Goal: Information Seeking & Learning: Understand process/instructions

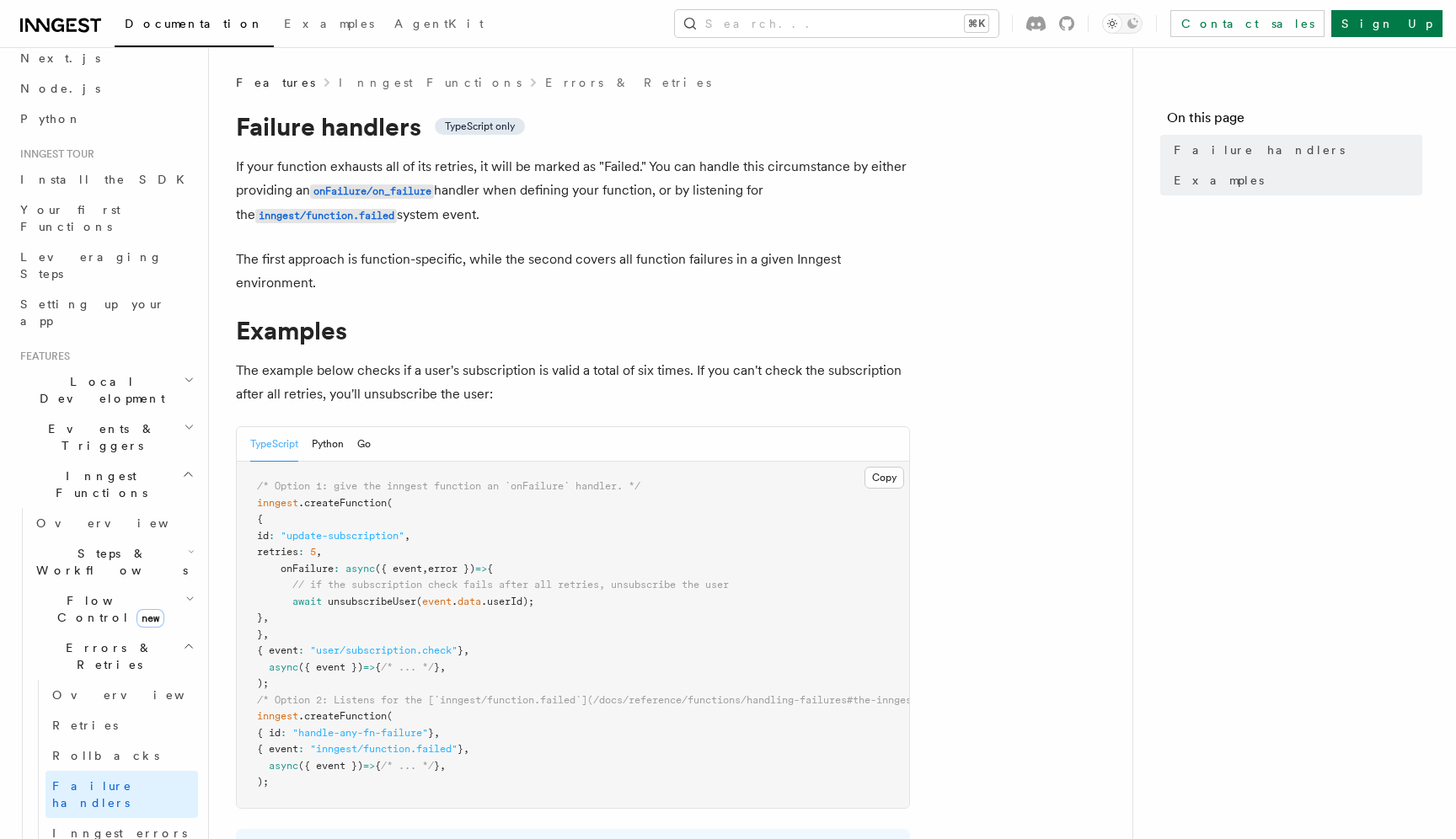
scroll to position [54, 0]
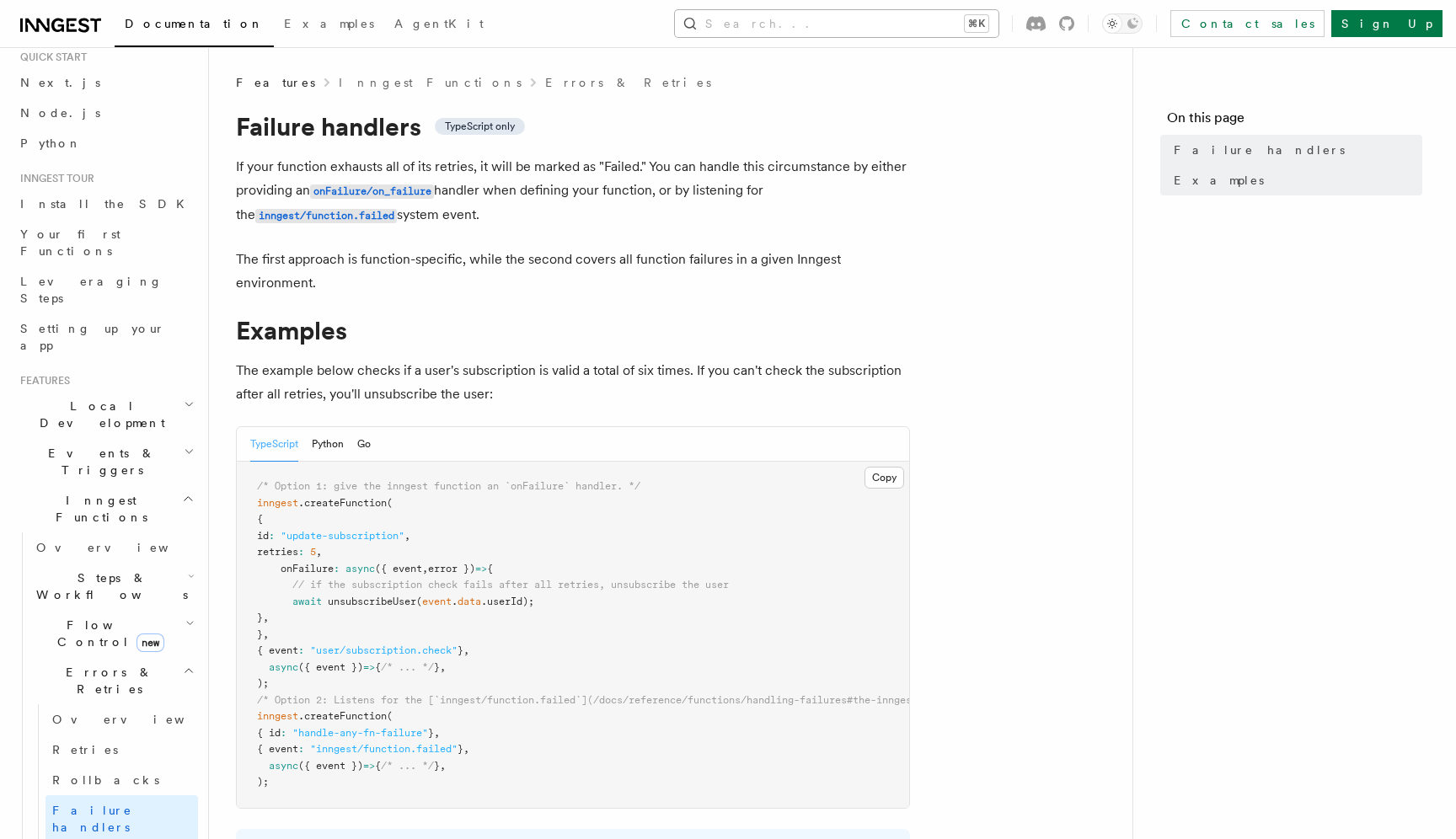
click at [839, 34] on button "Search... ⌘K" at bounding box center [836, 23] width 324 height 27
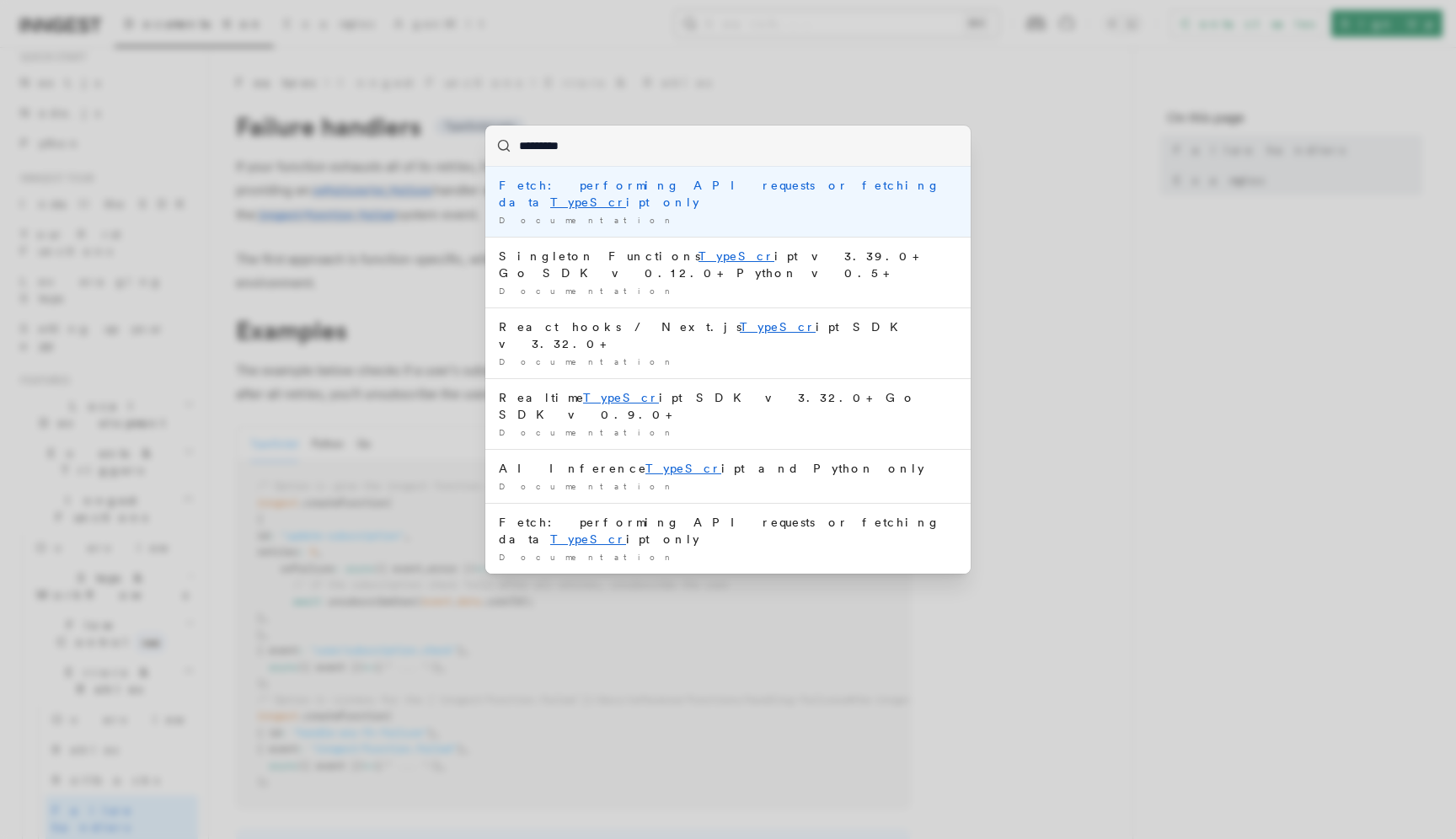
type input "**********"
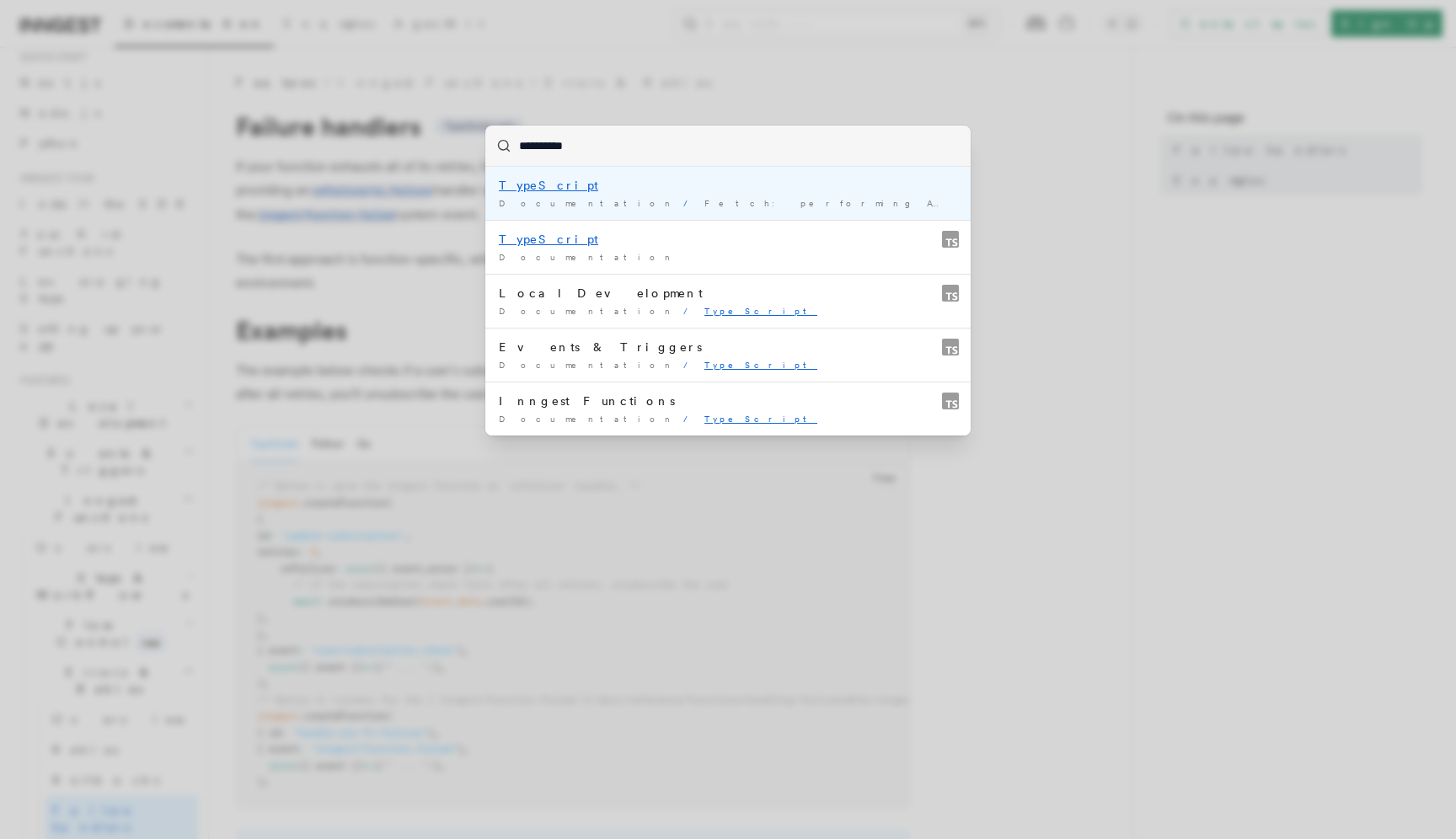
click at [542, 184] on mark "TypeScript" at bounding box center [548, 185] width 100 height 13
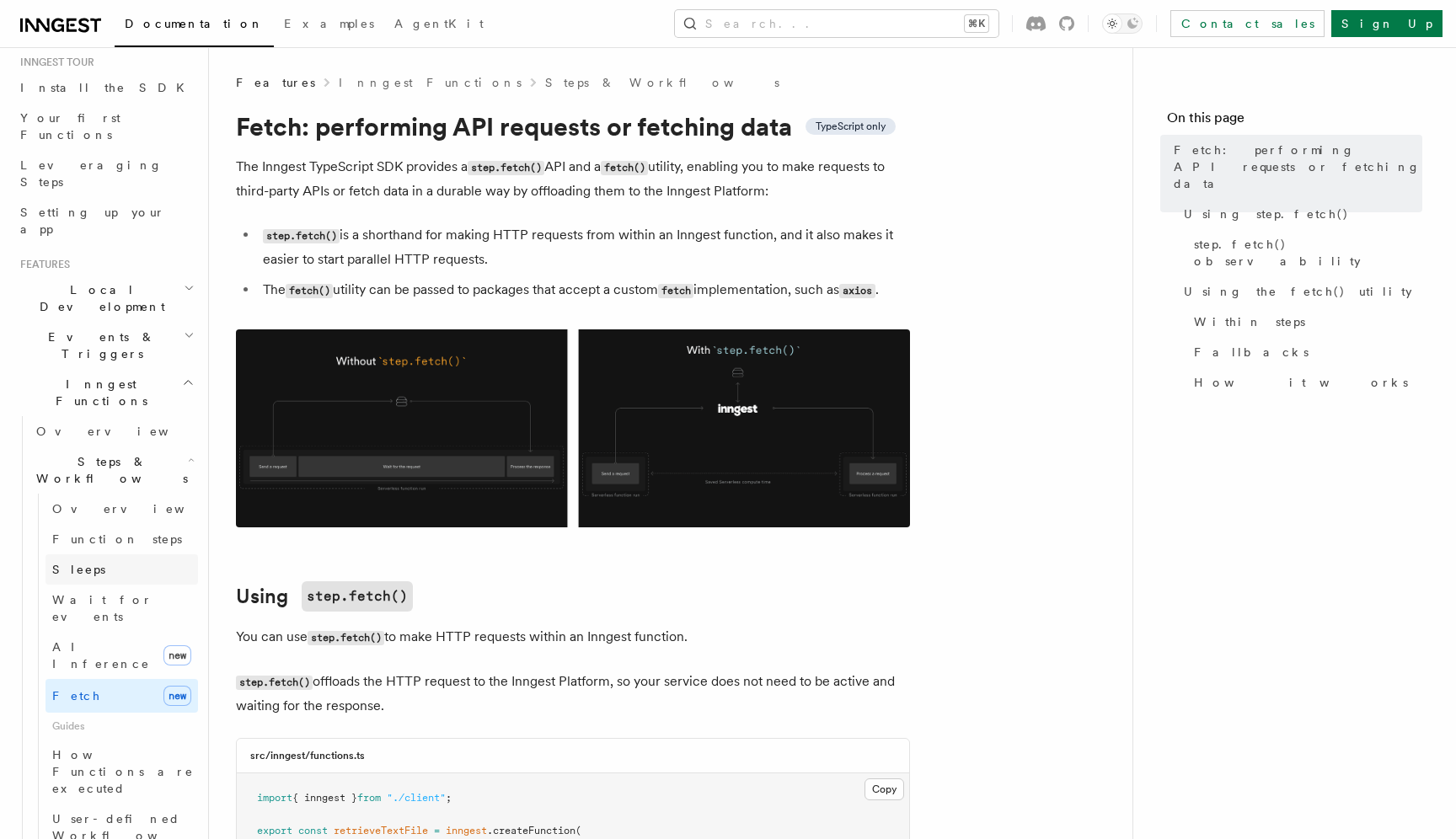
scroll to position [178, 0]
click at [874, 33] on button "Search... ⌘K" at bounding box center [836, 23] width 324 height 27
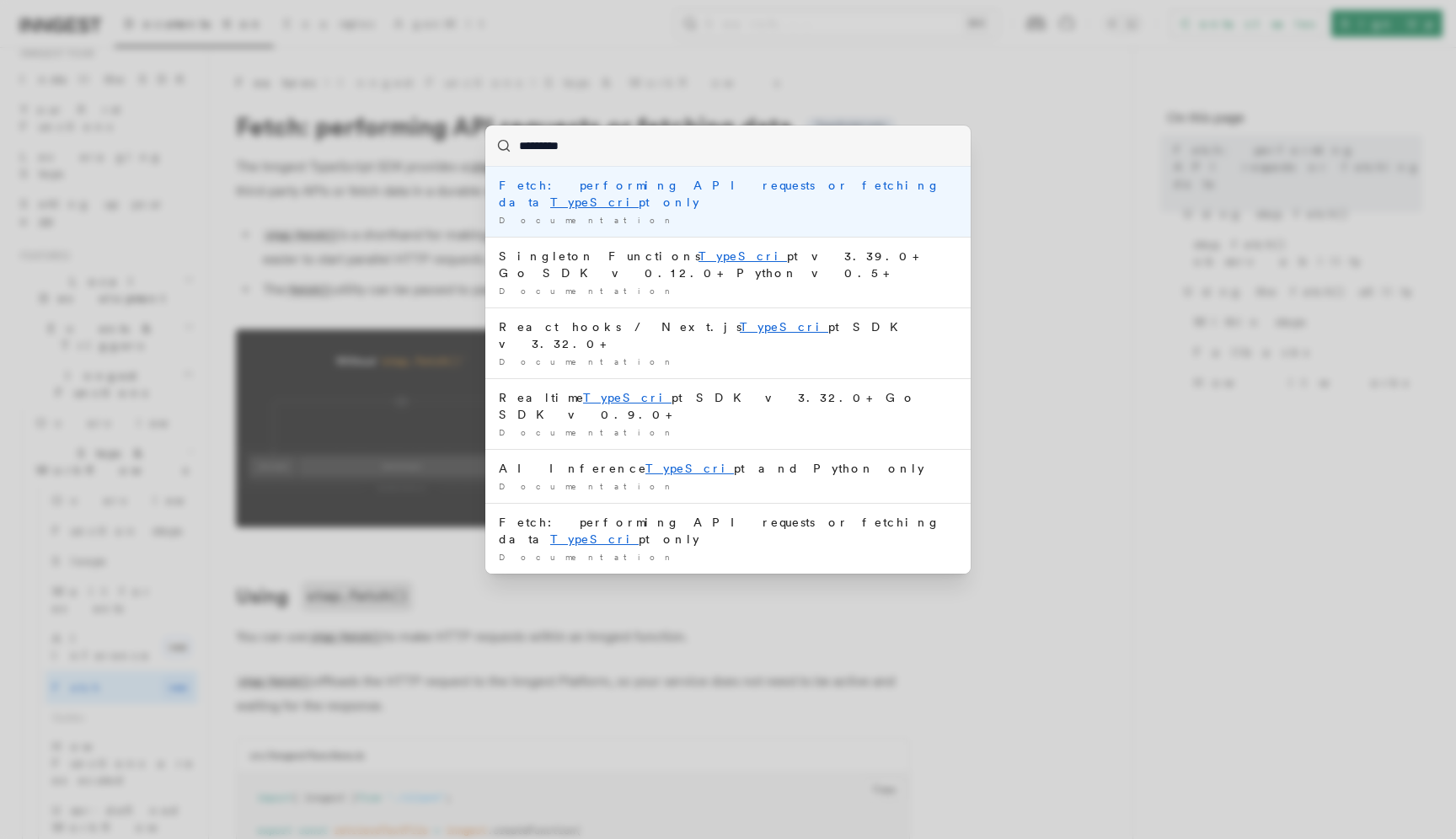
type input "**********"
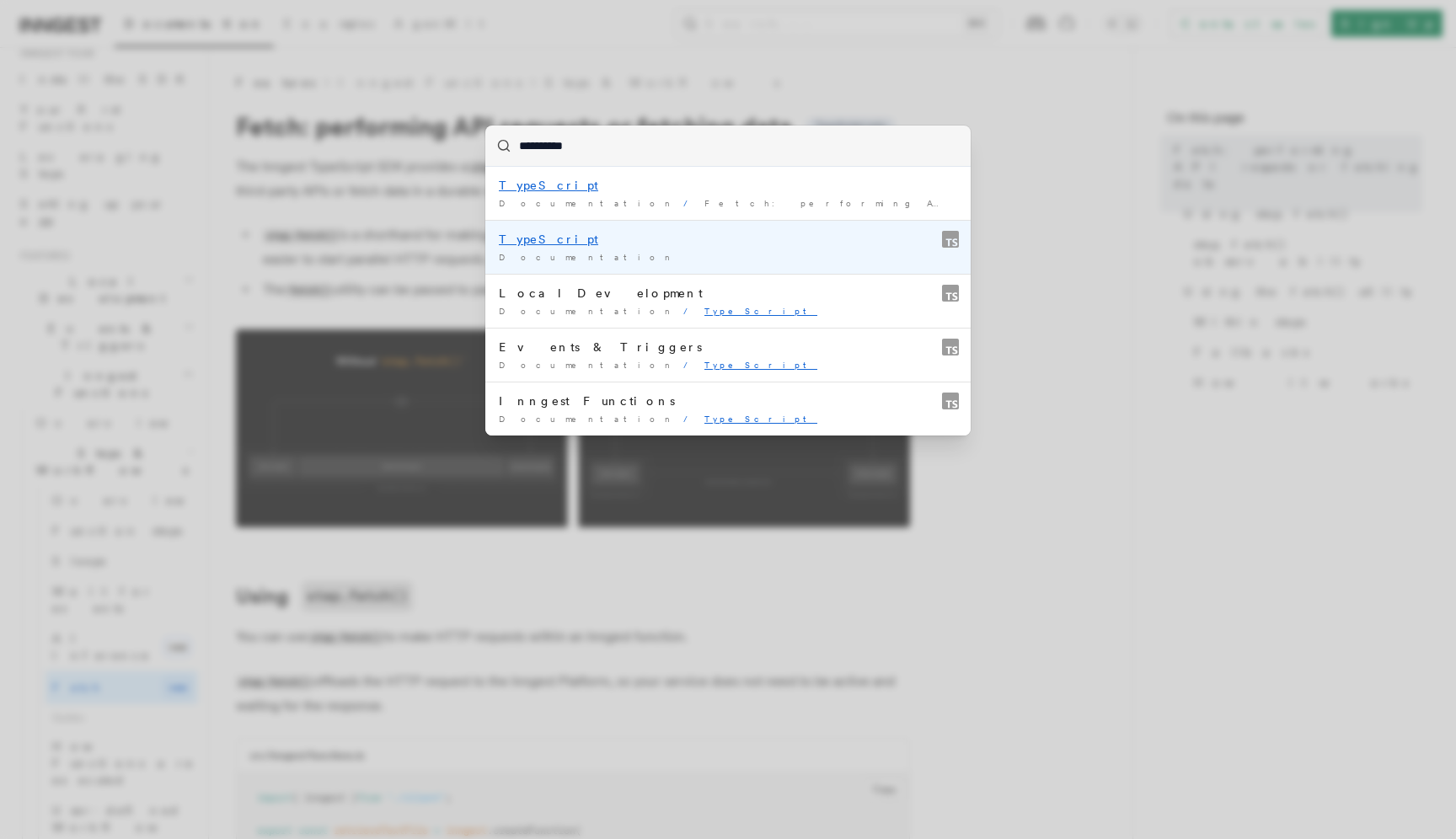
click at [528, 240] on mark "TypeScript" at bounding box center [548, 238] width 100 height 13
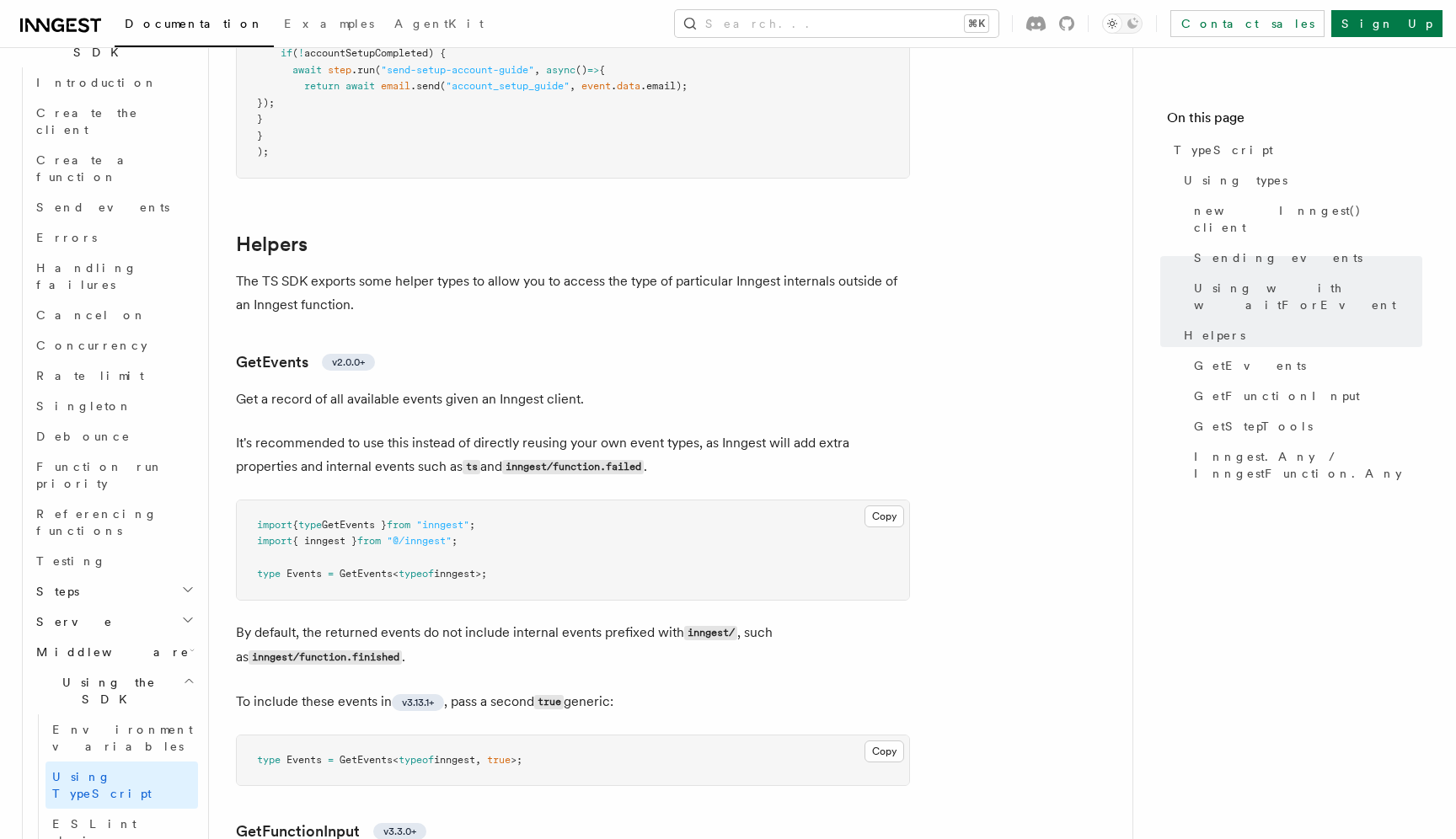
scroll to position [2874, 0]
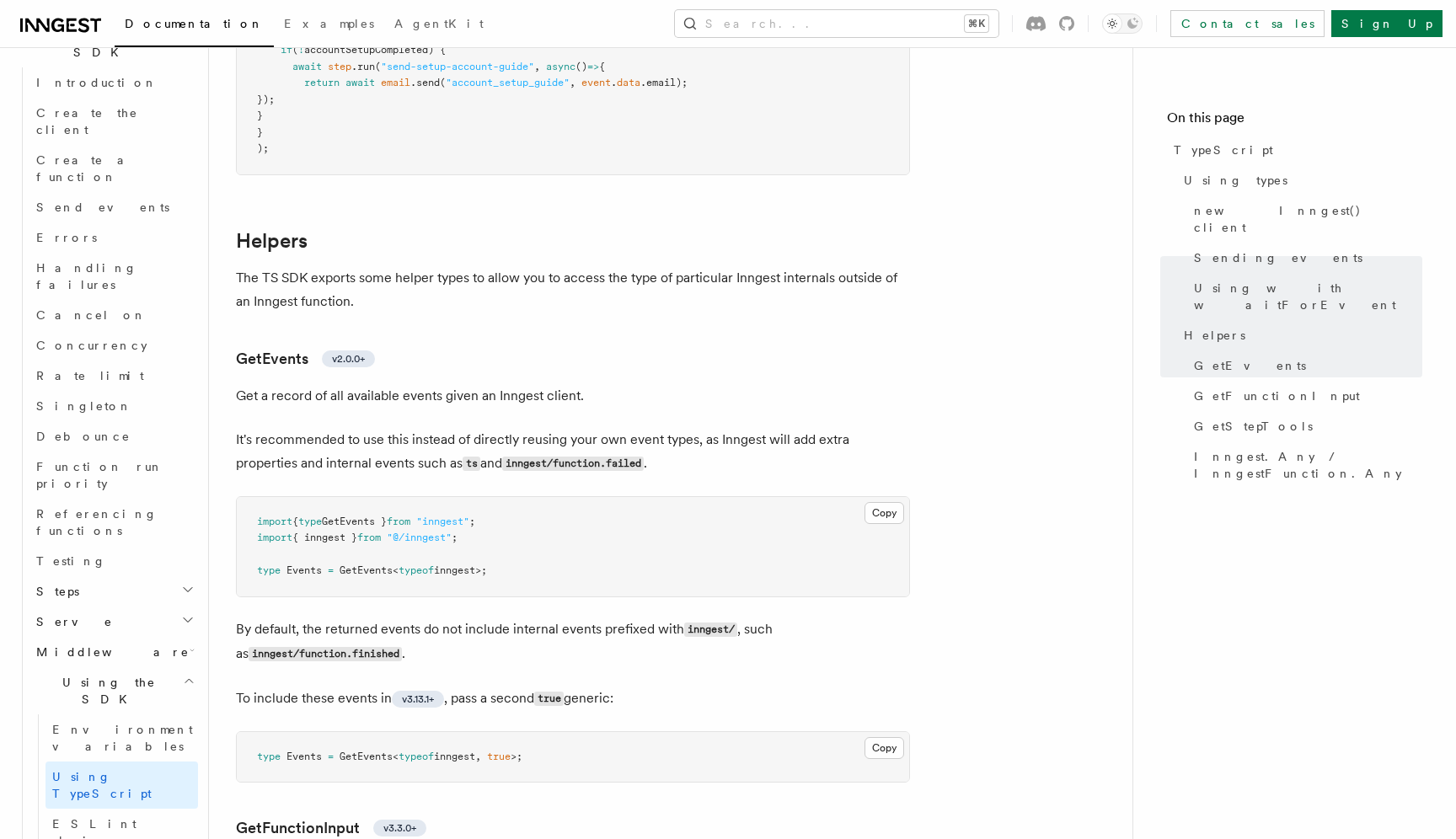
drag, startPoint x: 258, startPoint y: 575, endPoint x: 538, endPoint y: 575, distance: 280.0
click at [538, 575] on pre "import { type GetEvents } from "inngest" ; import { inngest } from "@/inngest" …" at bounding box center [573, 546] width 672 height 99
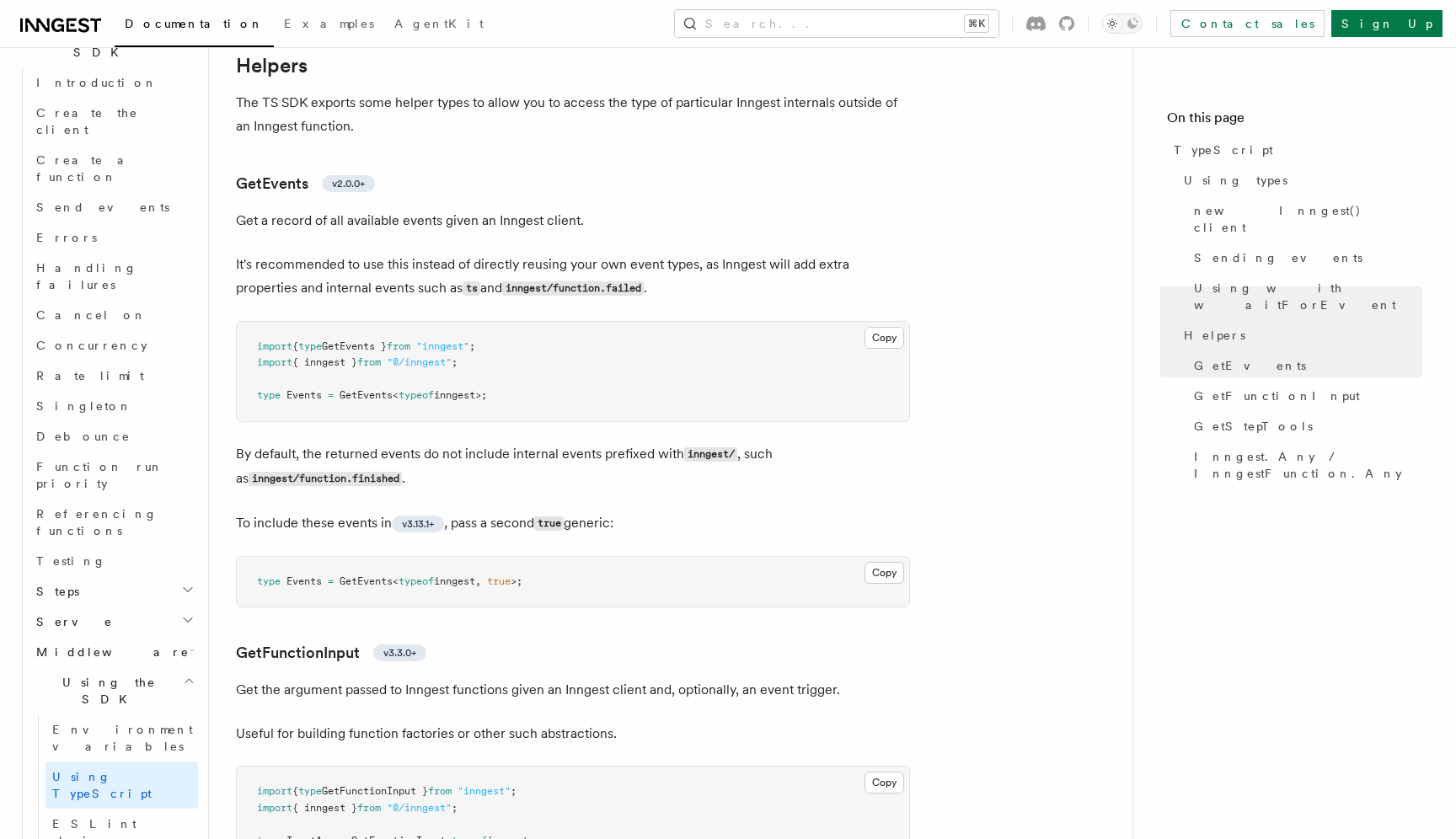
scroll to position [3043, 0]
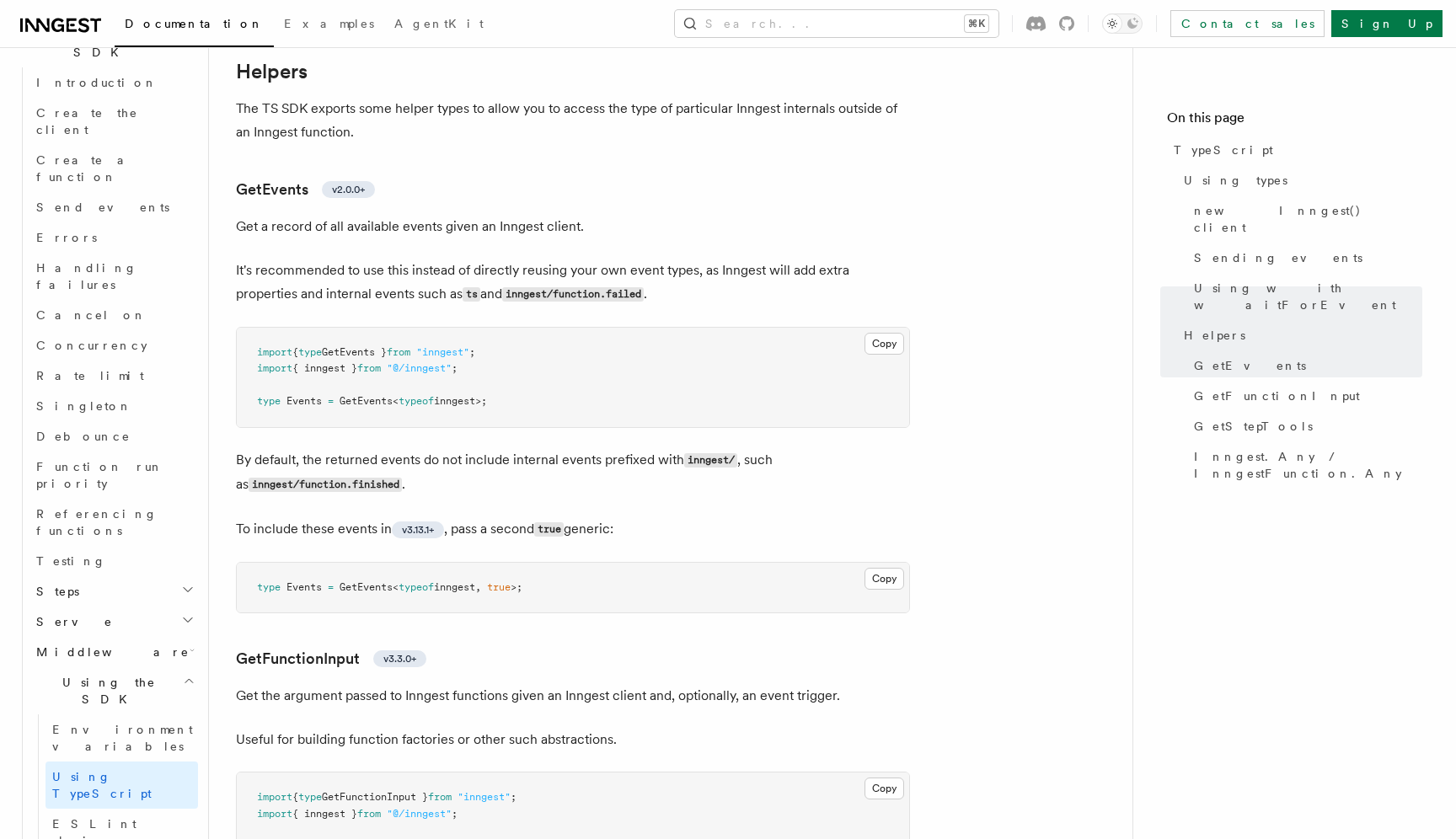
click at [282, 411] on pre "import { type GetEvents } from "inngest" ; import { inngest } from "@/inngest" …" at bounding box center [573, 376] width 672 height 99
drag, startPoint x: 258, startPoint y: 402, endPoint x: 550, endPoint y: 404, distance: 292.0
click at [550, 404] on pre "import { type GetEvents } from "inngest" ; import { inngest } from "@/inngest" …" at bounding box center [573, 376] width 672 height 99
click at [348, 423] on pre "import { type GetEvents } from "inngest" ; import { inngest } from "@/inngest" …" at bounding box center [573, 376] width 672 height 99
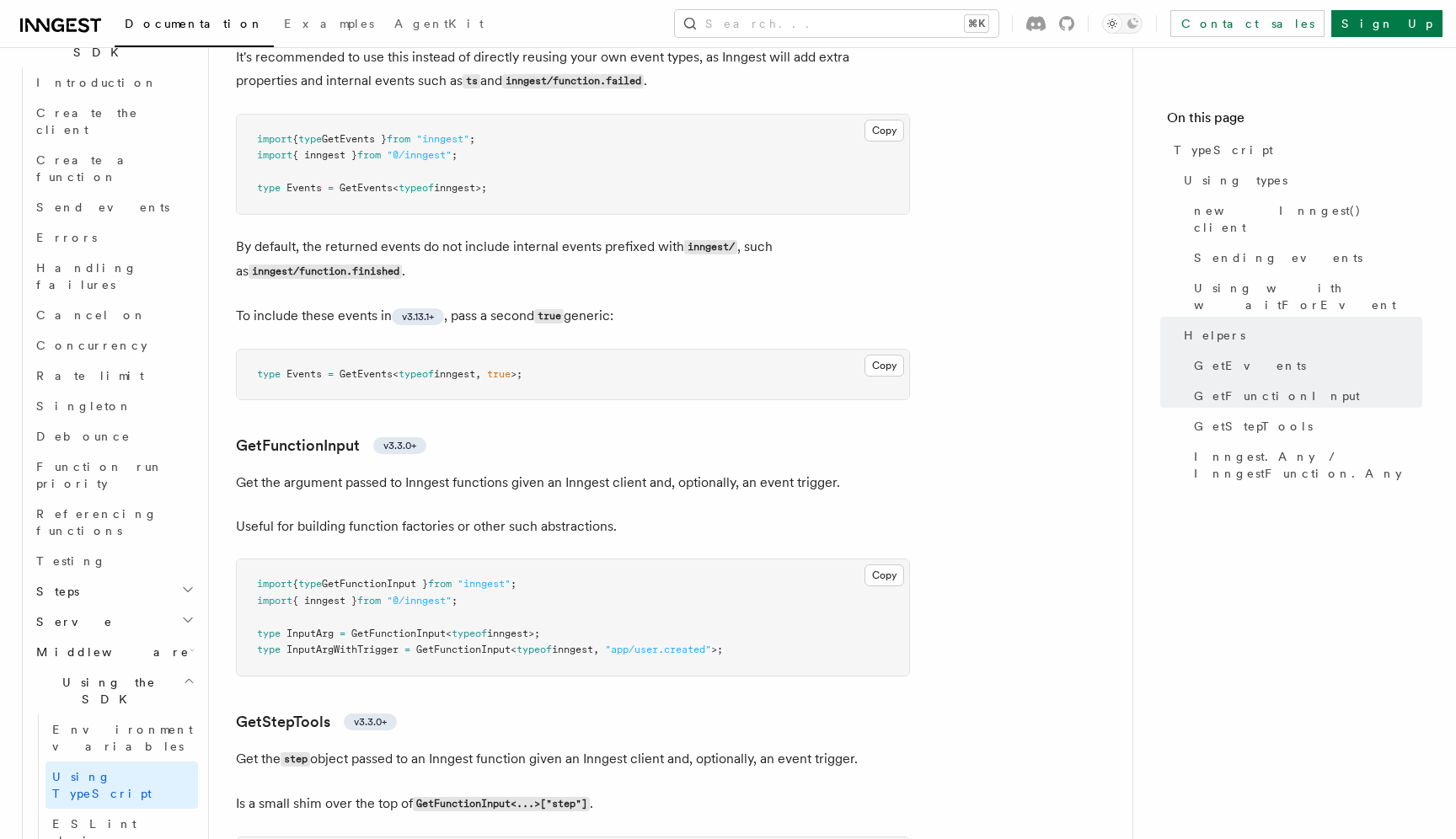
scroll to position [3257, 0]
click at [306, 378] on span "Events" at bounding box center [303, 373] width 35 height 12
copy span "Events"
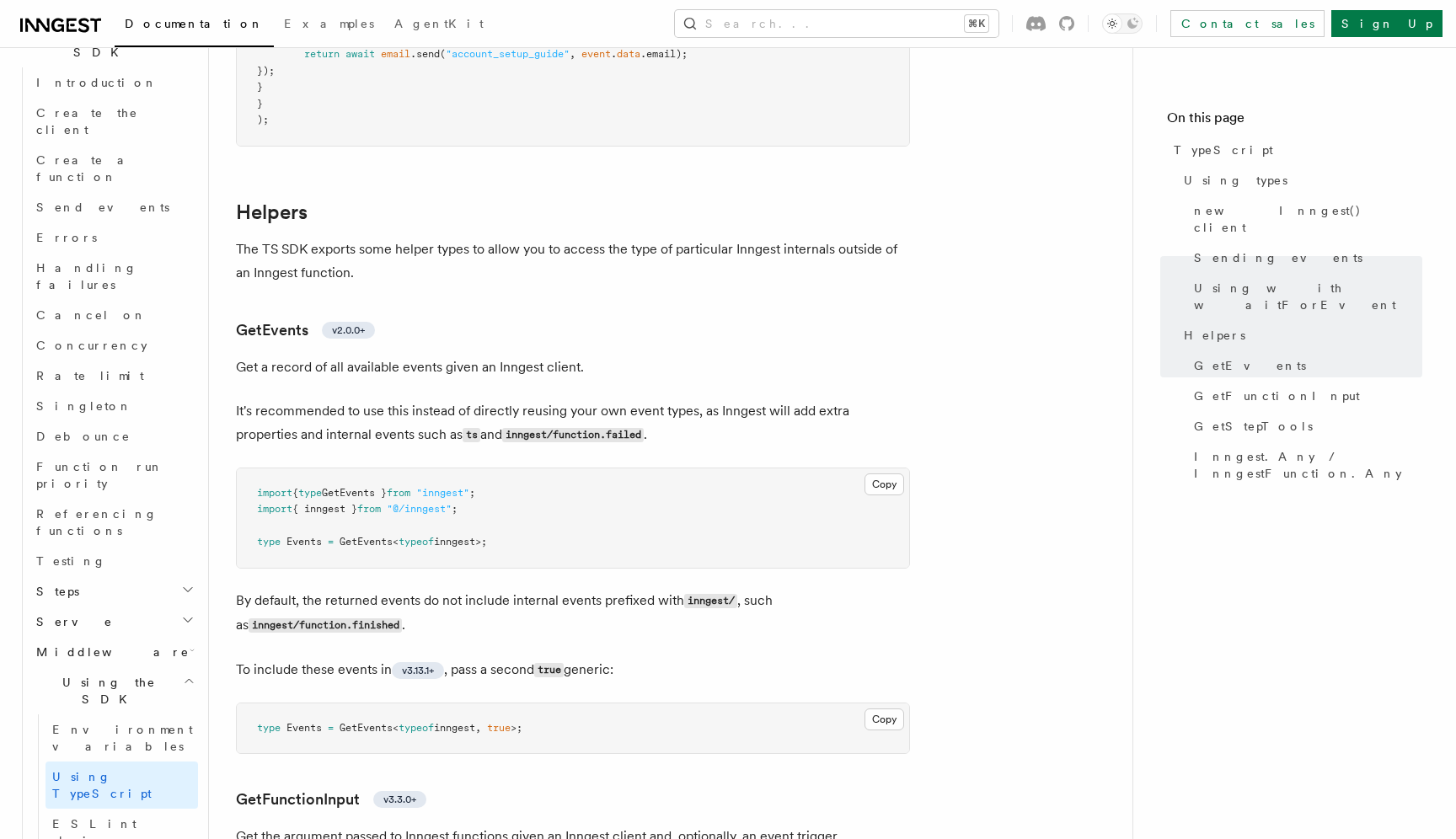
scroll to position [2900, 0]
click at [353, 567] on pre "import { type GetEvents } from "inngest" ; import { inngest } from "@/inngest" …" at bounding box center [573, 520] width 672 height 99
drag, startPoint x: 258, startPoint y: 548, endPoint x: 574, endPoint y: 548, distance: 316.0
click at [574, 548] on pre "import { type GetEvents } from "inngest" ; import { inngest } from "@/inngest" …" at bounding box center [573, 520] width 672 height 99
copy span "type Events = GetEvents < typeof inngest>;"
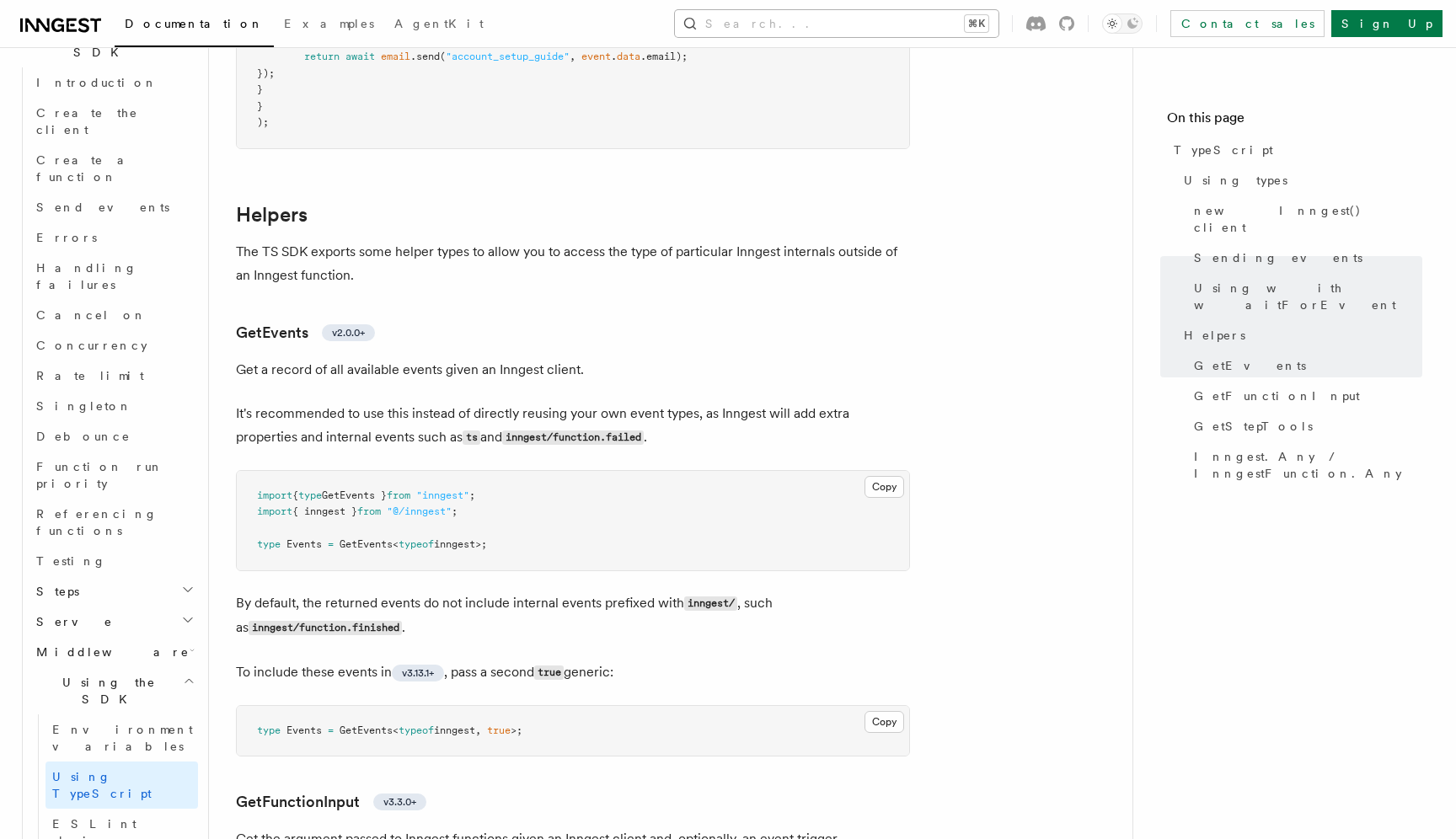
click at [888, 22] on button "Search... ⌘K" at bounding box center [836, 23] width 324 height 27
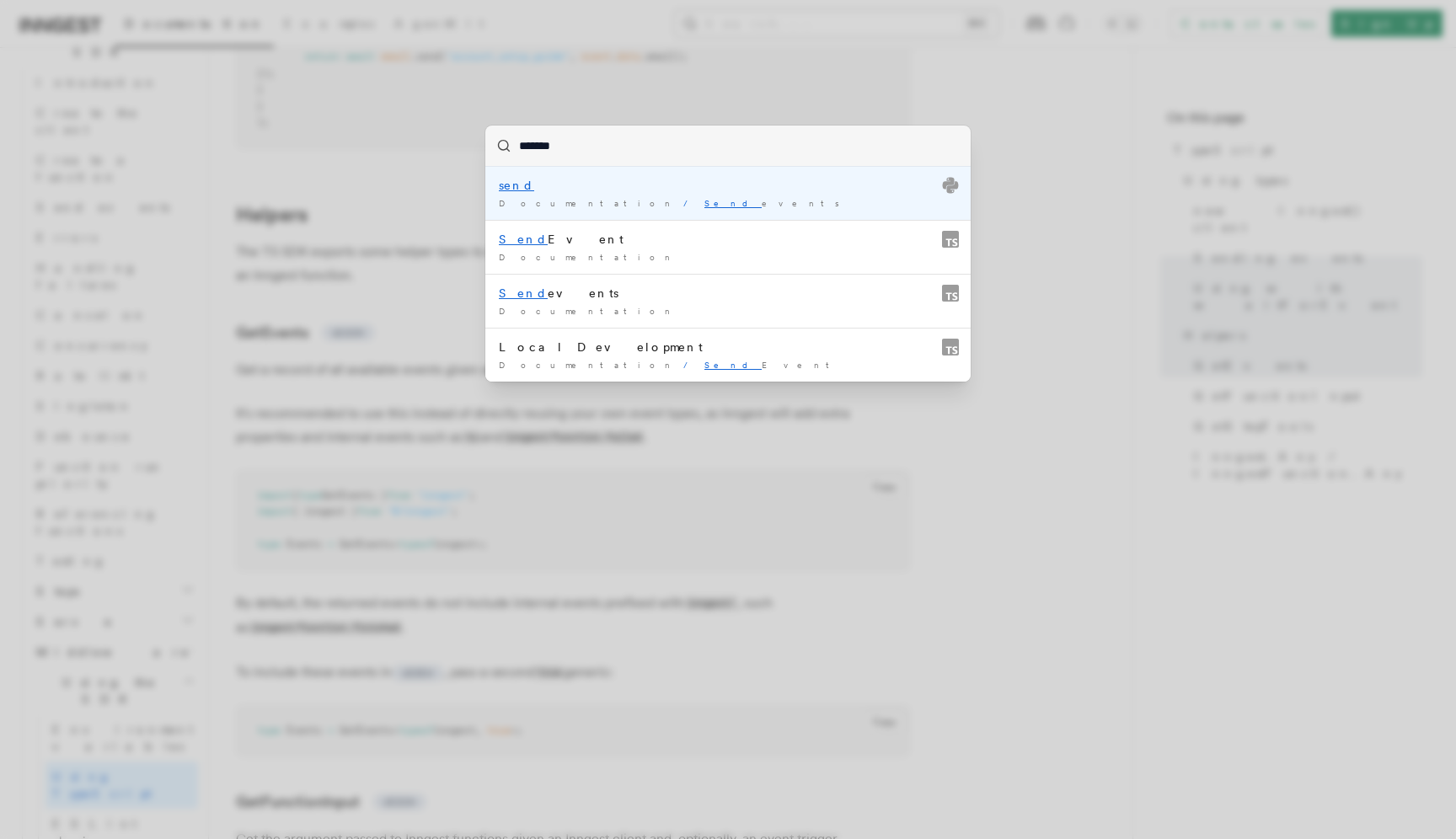
type input "********"
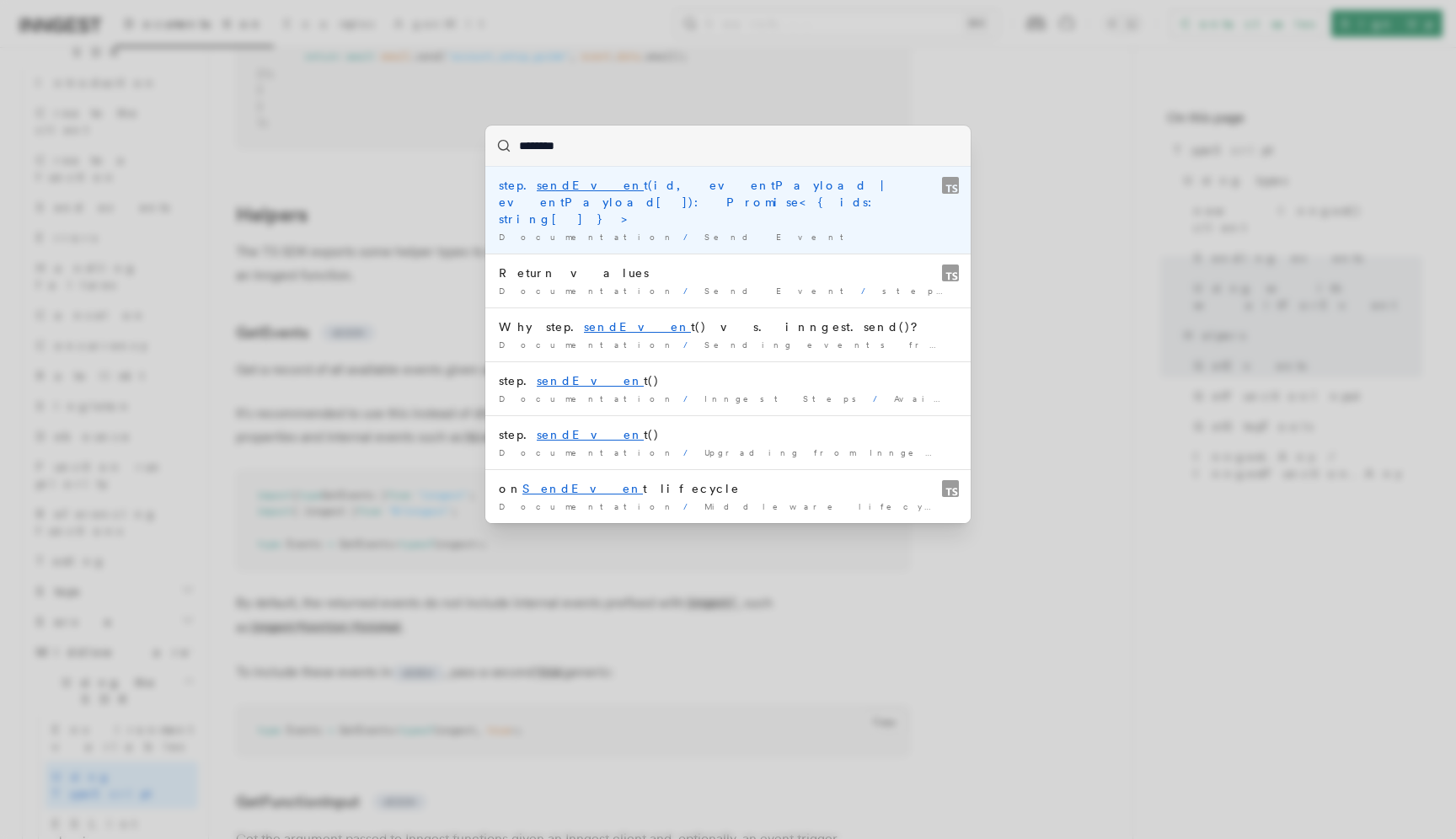
click at [734, 192] on div "step. sendEven t(id, eventPayload | eventPayload[]): Promise<{ ids: string[] }>" at bounding box center [727, 202] width 458 height 50
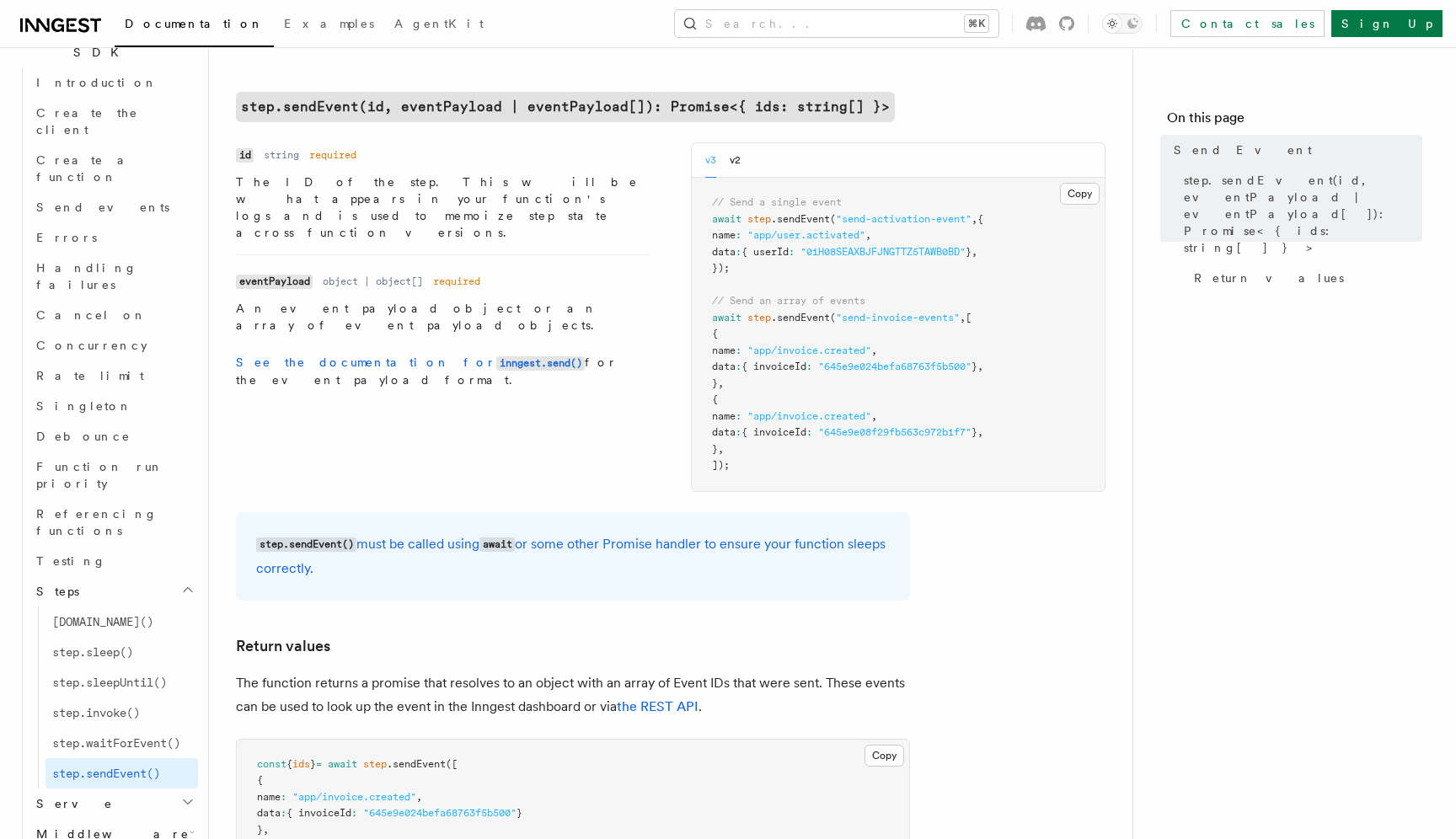
scroll to position [564, 0]
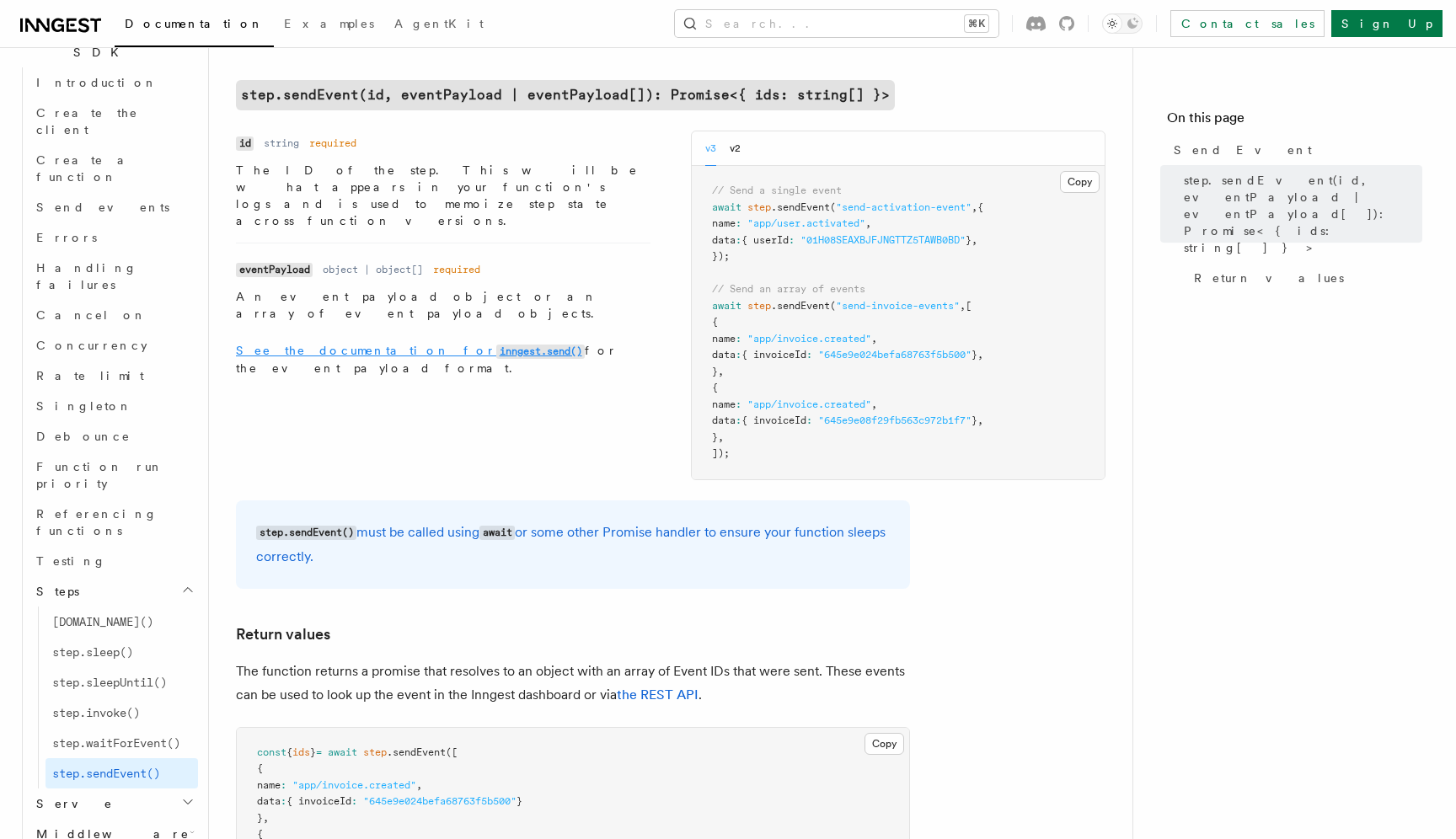
click at [496, 344] on code "inngest.send()" at bounding box center [540, 351] width 89 height 14
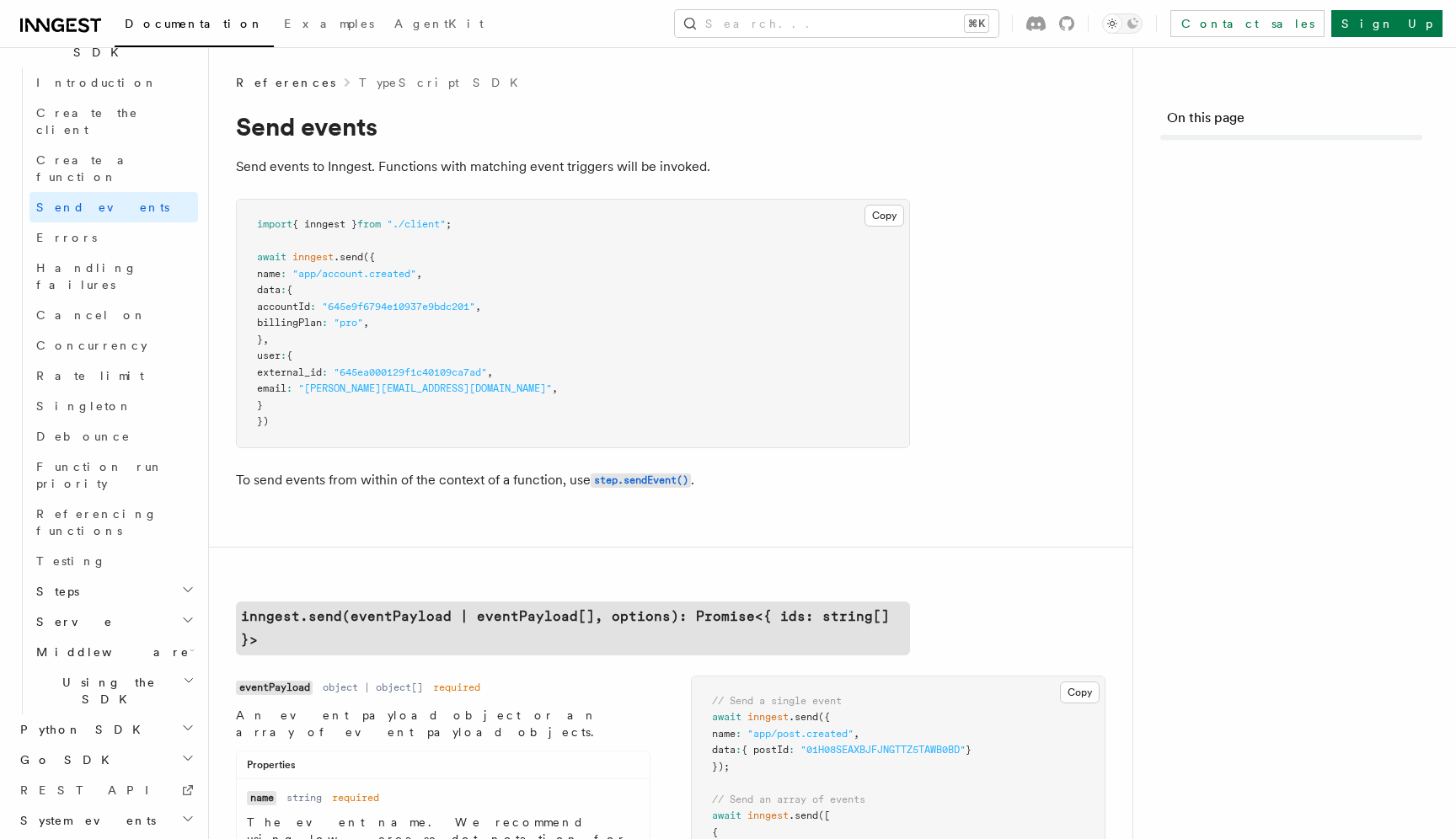
scroll to position [1088, 0]
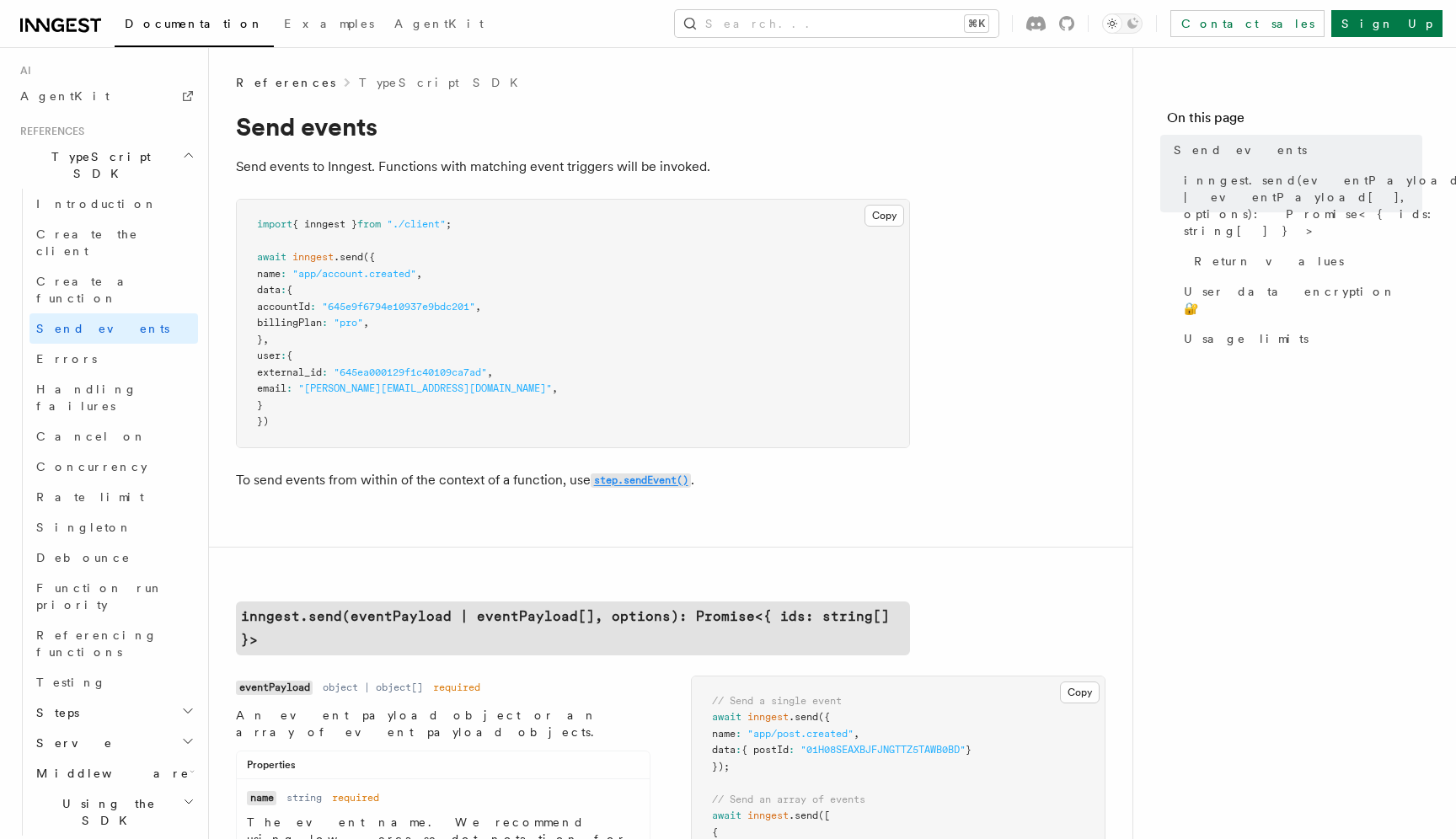
click at [622, 486] on code "step.sendEvent()" at bounding box center [641, 480] width 100 height 14
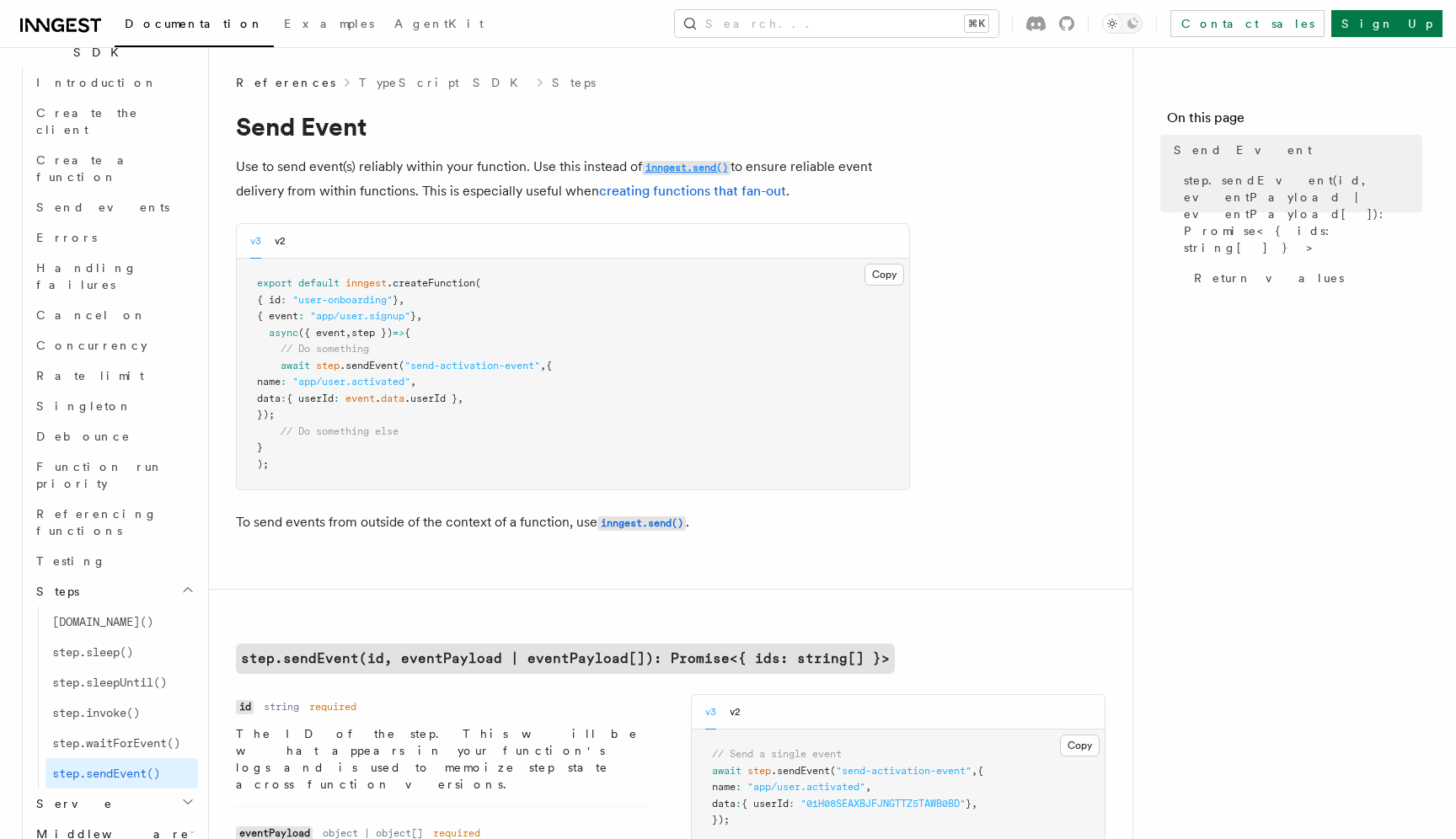
click at [676, 170] on code "inngest.send()" at bounding box center [686, 168] width 89 height 14
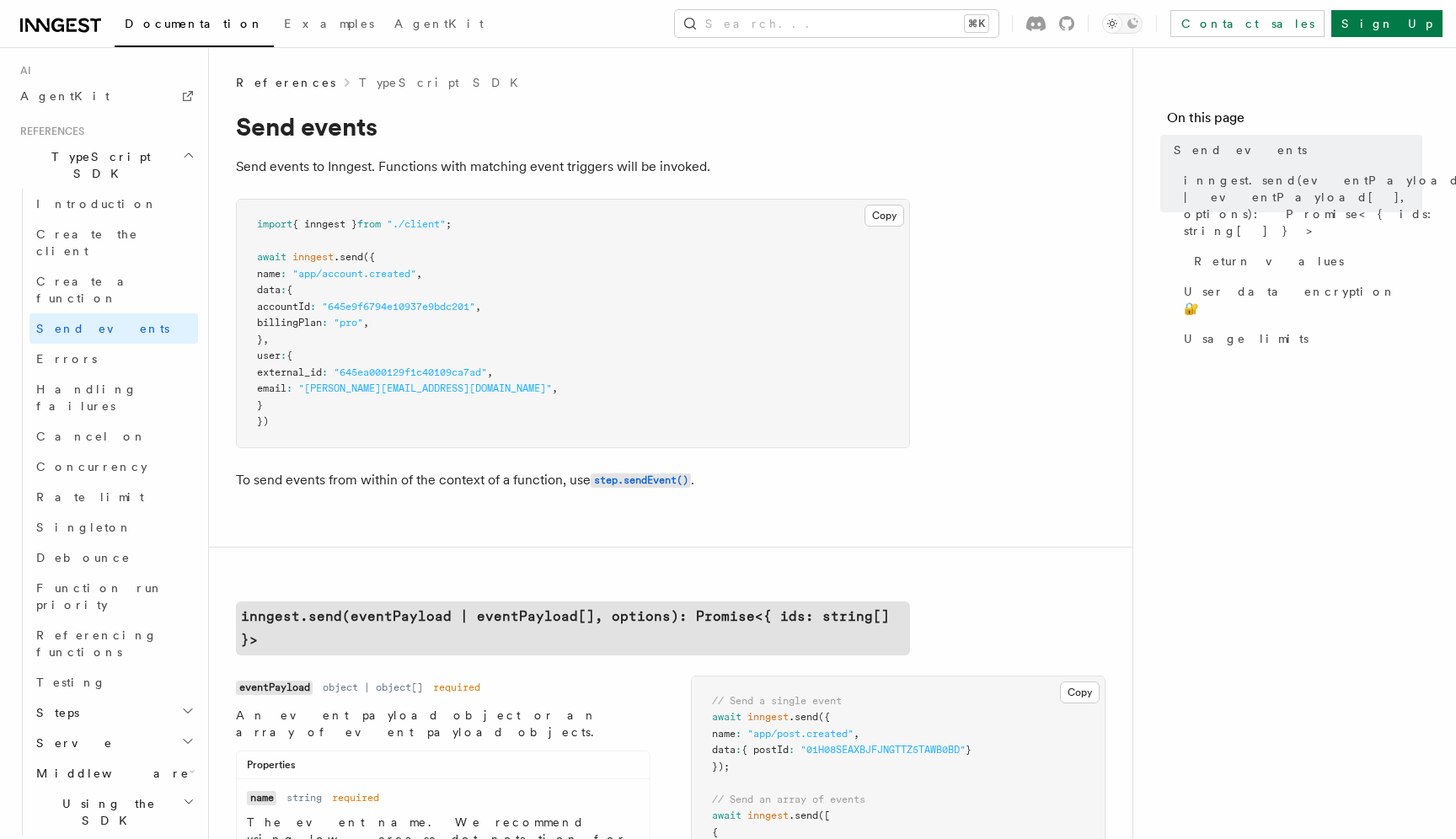
click at [358, 257] on span ".send" at bounding box center [348, 256] width 30 height 12
copy span "send"
